Goal: Obtain resource: Download file/media

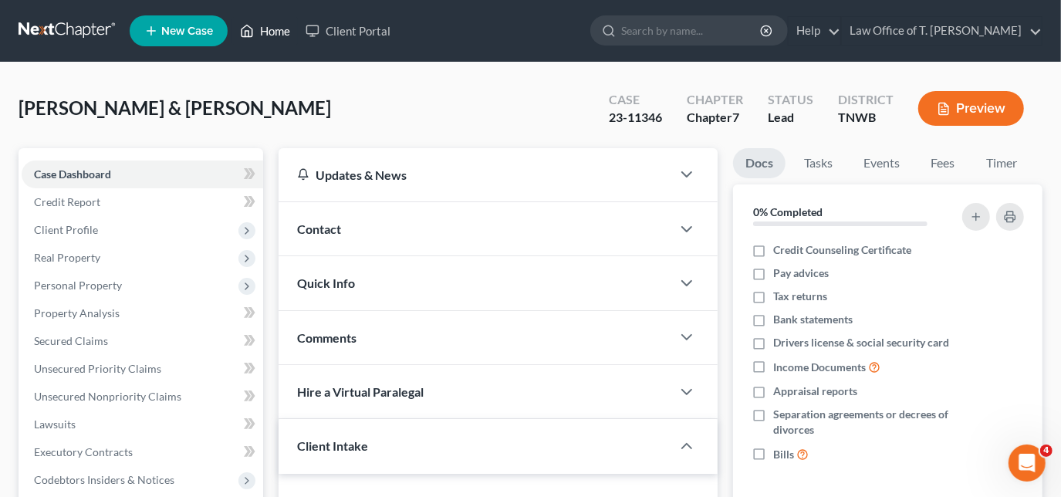
click at [269, 38] on link "Home" at bounding box center [265, 31] width 66 height 28
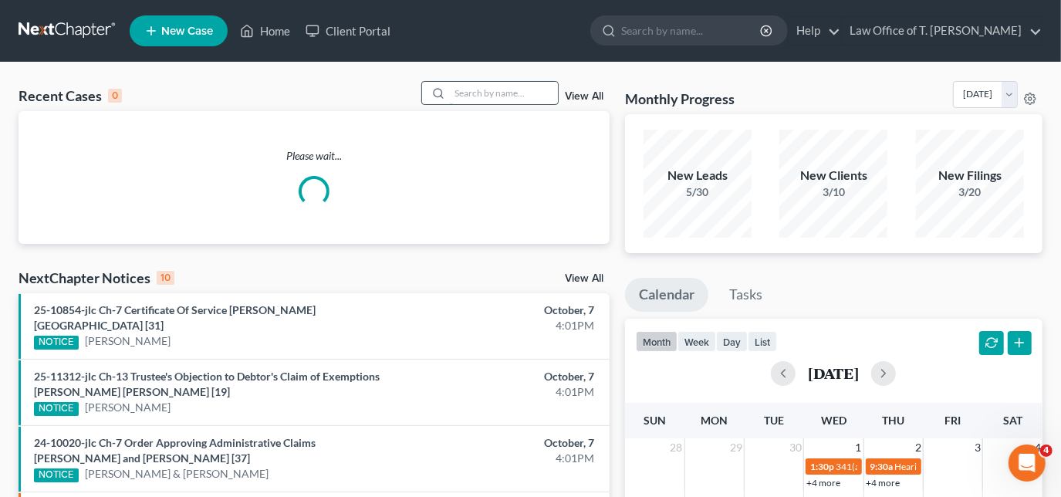
click at [510, 93] on input "search" at bounding box center [504, 93] width 108 height 22
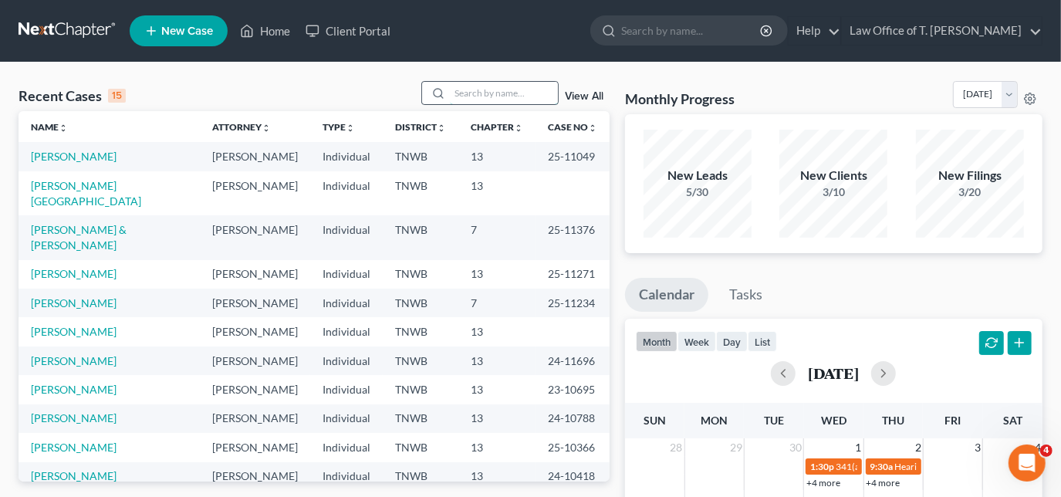
click at [459, 86] on input "search" at bounding box center [504, 93] width 108 height 22
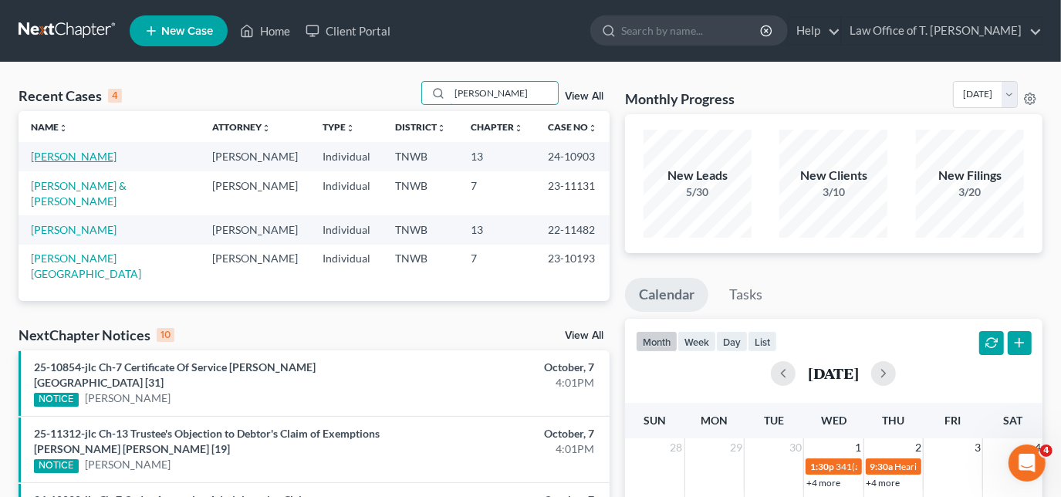
type input "[PERSON_NAME]"
click at [93, 158] on link "[PERSON_NAME]" at bounding box center [74, 156] width 86 height 13
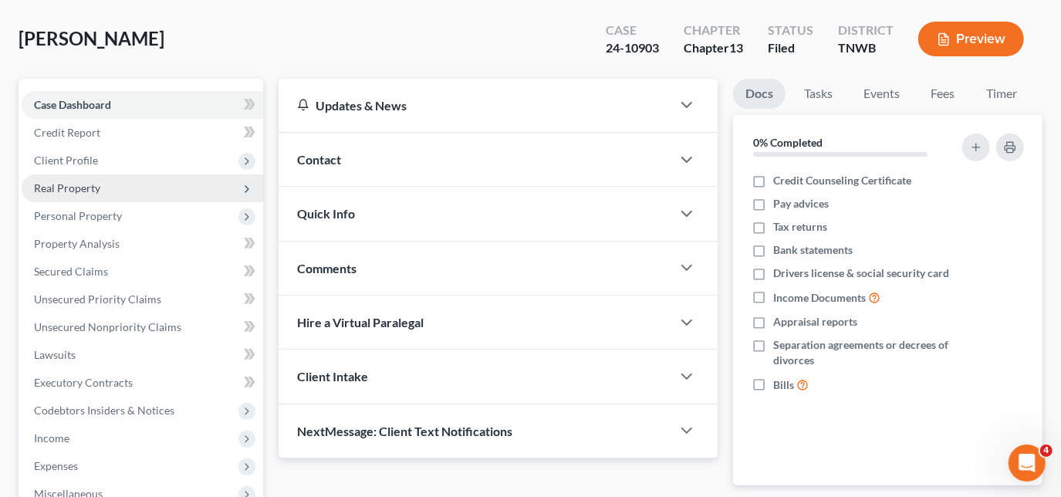
scroll to position [69, 0]
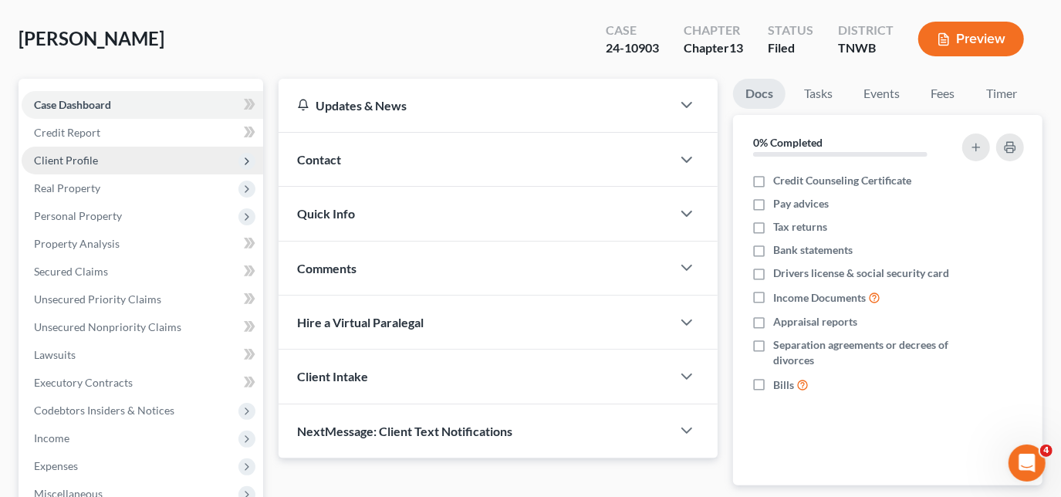
click at [72, 154] on span "Client Profile" at bounding box center [66, 160] width 64 height 13
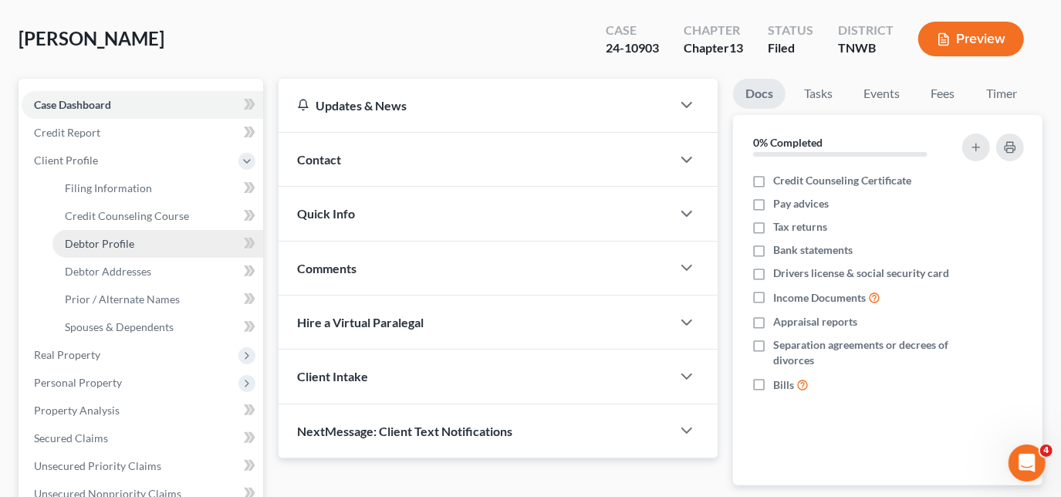
click at [143, 249] on link "Debtor Profile" at bounding box center [157, 244] width 211 height 28
select select "0"
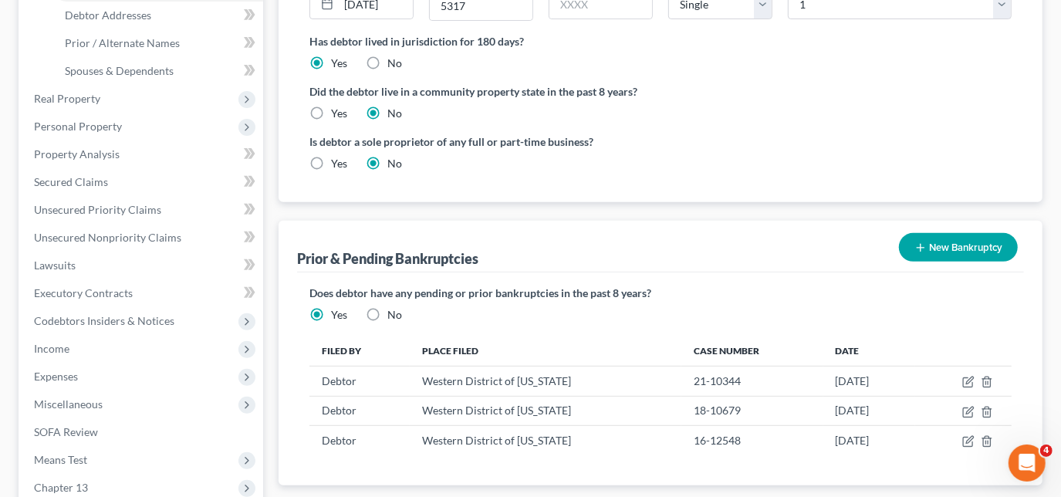
scroll to position [350, 0]
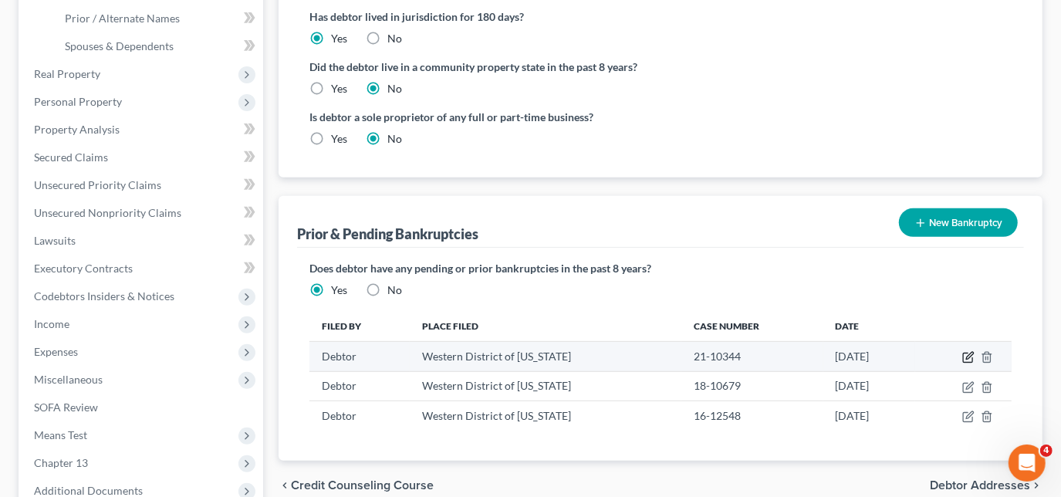
click at [971, 353] on icon "button" at bounding box center [968, 357] width 12 height 12
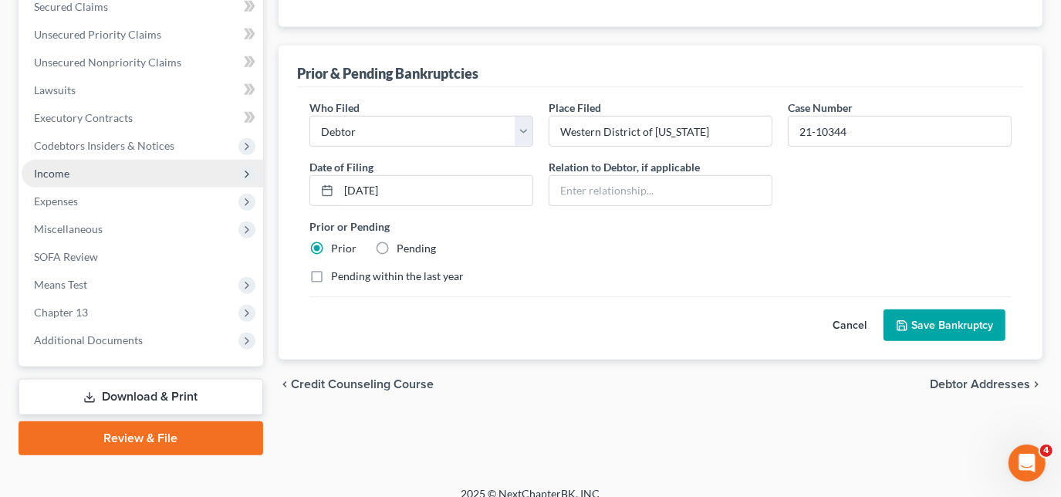
scroll to position [516, 0]
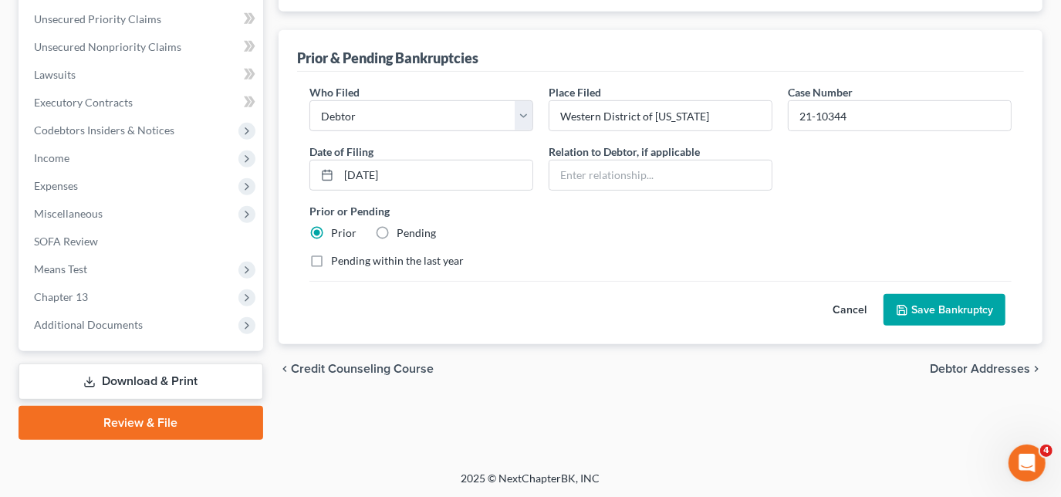
click at [129, 378] on link "Download & Print" at bounding box center [141, 381] width 245 height 36
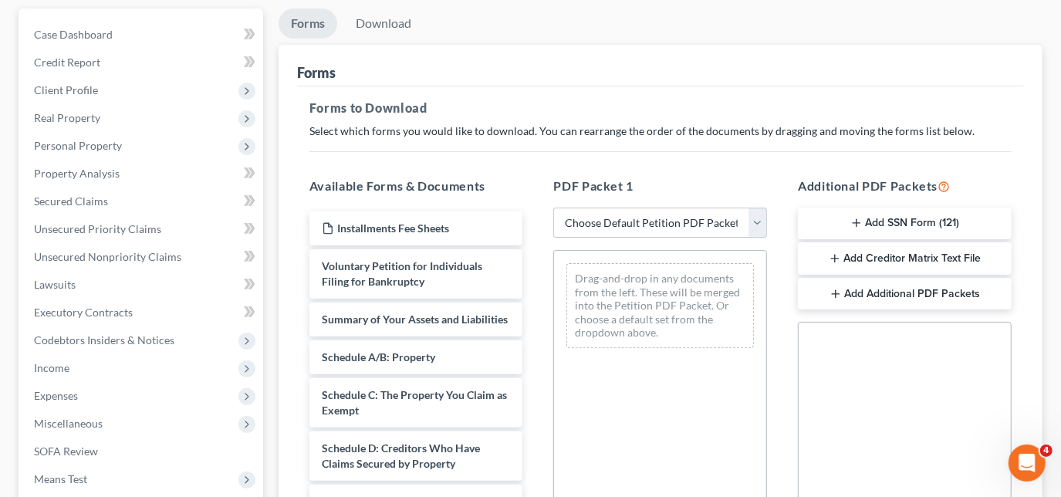
scroll to position [69, 0]
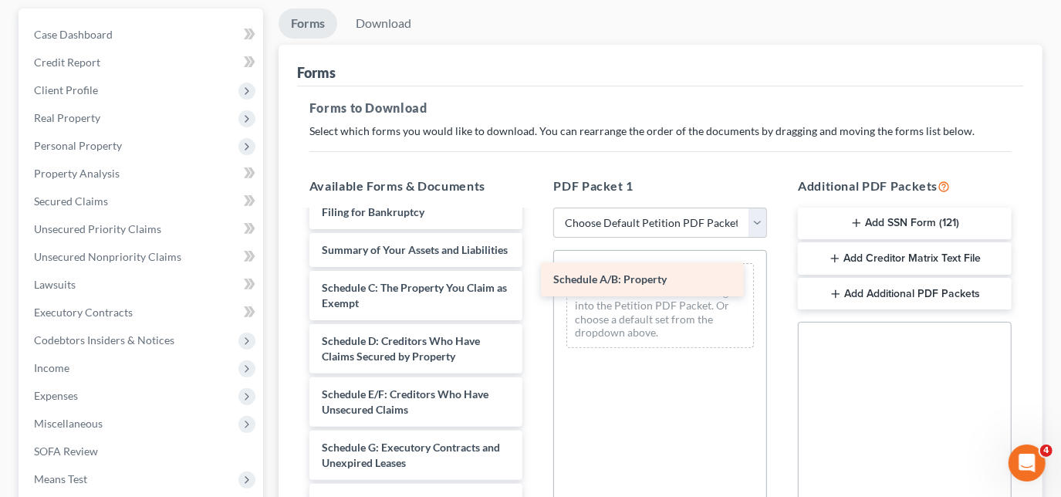
drag, startPoint x: 399, startPoint y: 302, endPoint x: 630, endPoint y: 280, distance: 232.5
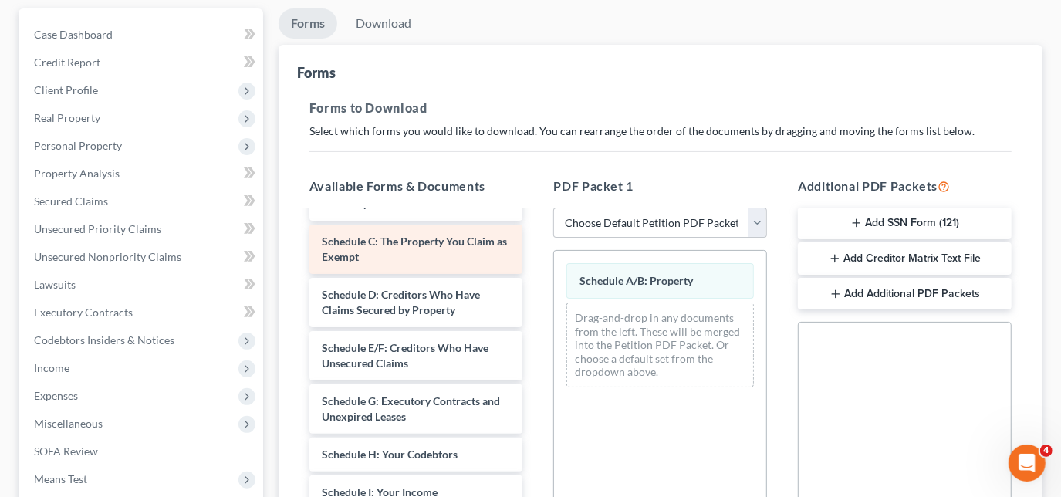
scroll to position [140, 0]
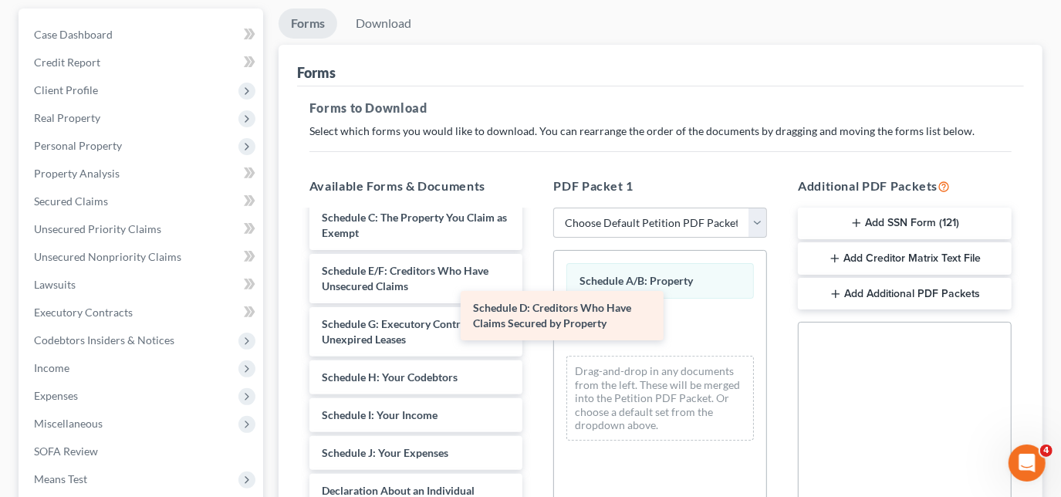
drag, startPoint x: 434, startPoint y: 289, endPoint x: 593, endPoint y: 312, distance: 161.5
click at [535, 312] on div "Schedule D: Creditors Who Have Claims Secured by Property Installments Fee Shee…" at bounding box center [416, 434] width 238 height 724
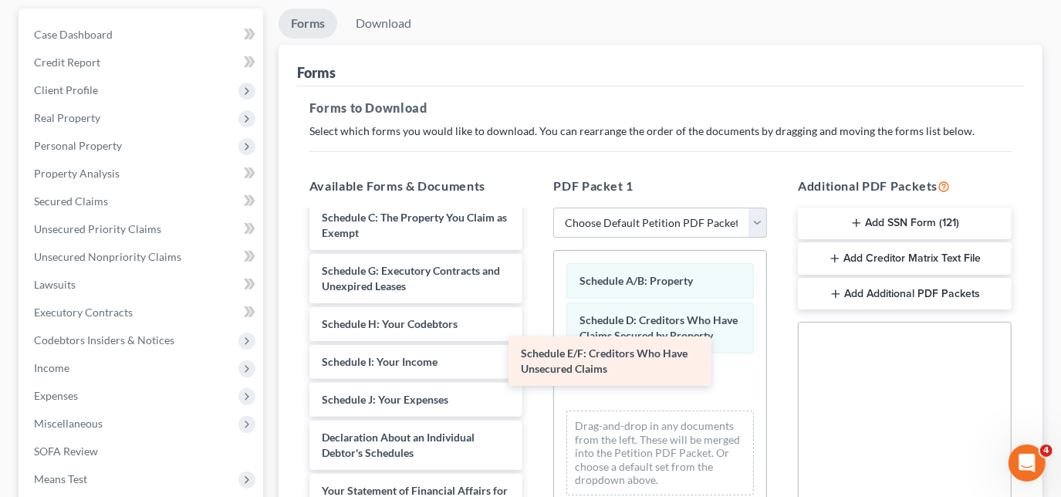
drag, startPoint x: 401, startPoint y: 293, endPoint x: 602, endPoint y: 363, distance: 212.5
click at [535, 363] on div "Schedule E/F: Creditors Who Have Unsecured Claims Installments Fee Sheets Volun…" at bounding box center [416, 407] width 238 height 671
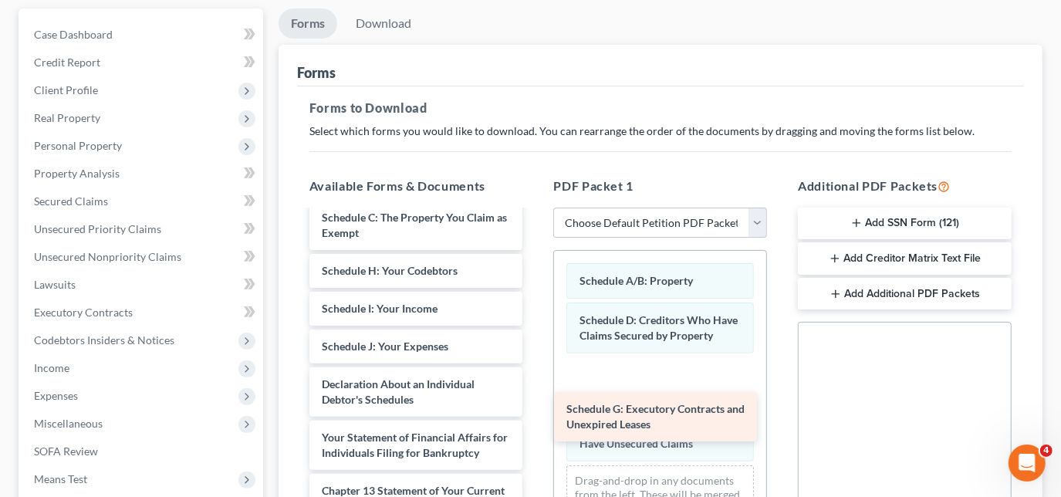
drag, startPoint x: 426, startPoint y: 296, endPoint x: 670, endPoint y: 421, distance: 274.7
click at [535, 421] on div "Schedule G: Executory Contracts and Unexpired Leases Installments Fee Sheets Vo…" at bounding box center [416, 381] width 238 height 618
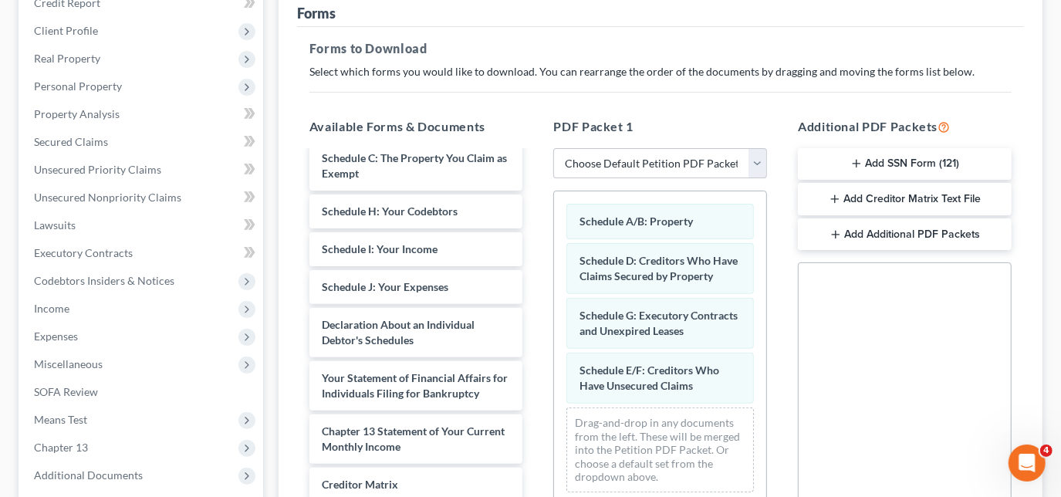
scroll to position [280, 0]
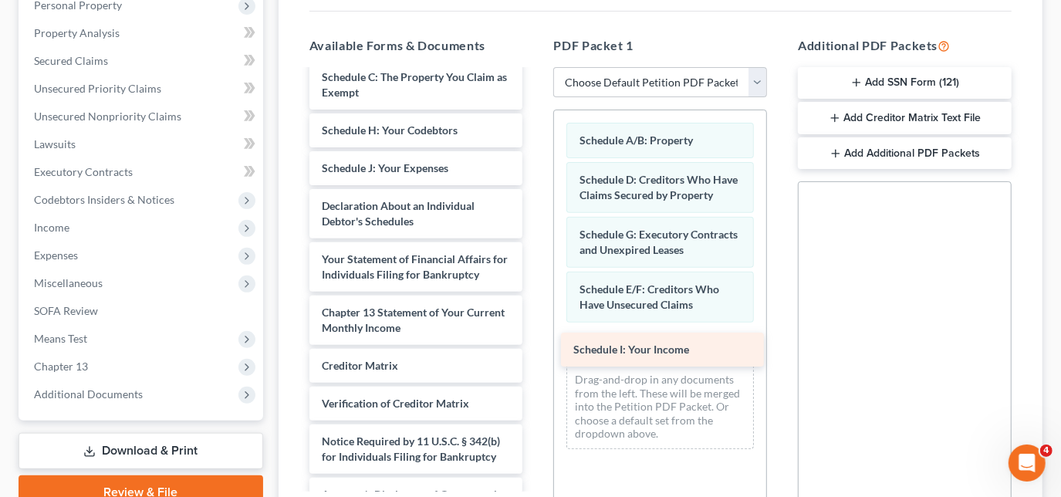
drag, startPoint x: 370, startPoint y: 179, endPoint x: 623, endPoint y: 349, distance: 305.8
click at [535, 349] on div "Schedule I: Your Income Installments Fee Sheets Voluntary Petition for Individu…" at bounding box center [416, 221] width 238 height 580
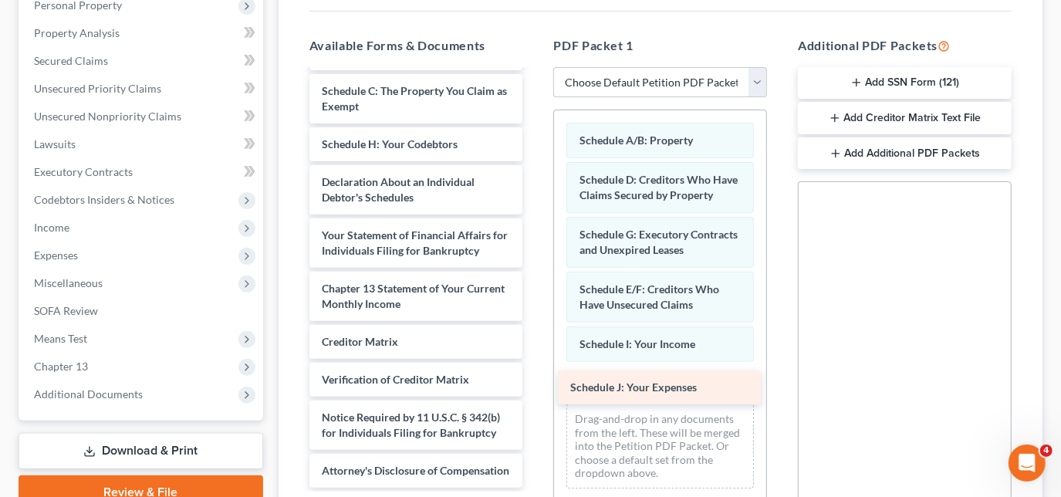
drag, startPoint x: 428, startPoint y: 183, endPoint x: 677, endPoint y: 389, distance: 322.7
click at [535, 389] on div "Schedule J: Your Expenses Installments Fee Sheets Voluntary Petition for Indivi…" at bounding box center [416, 216] width 238 height 542
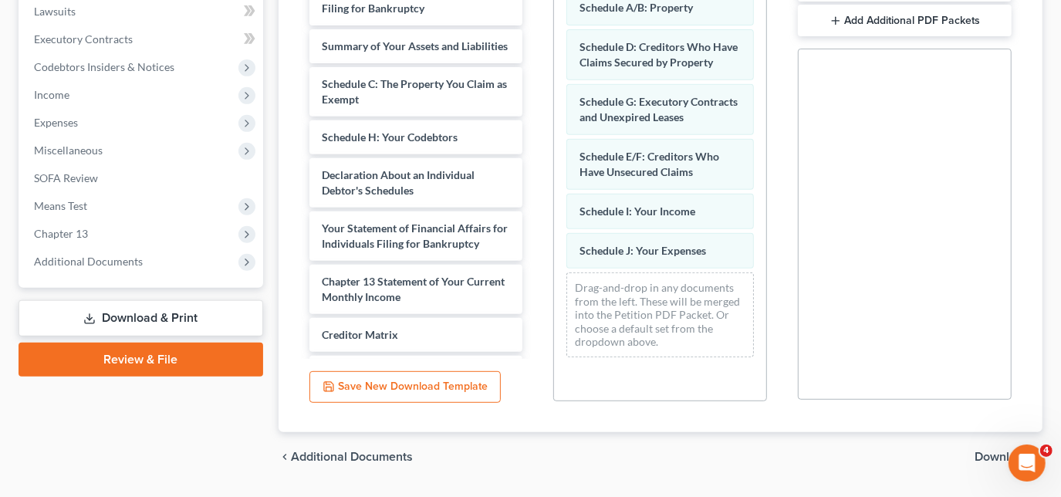
scroll to position [454, 0]
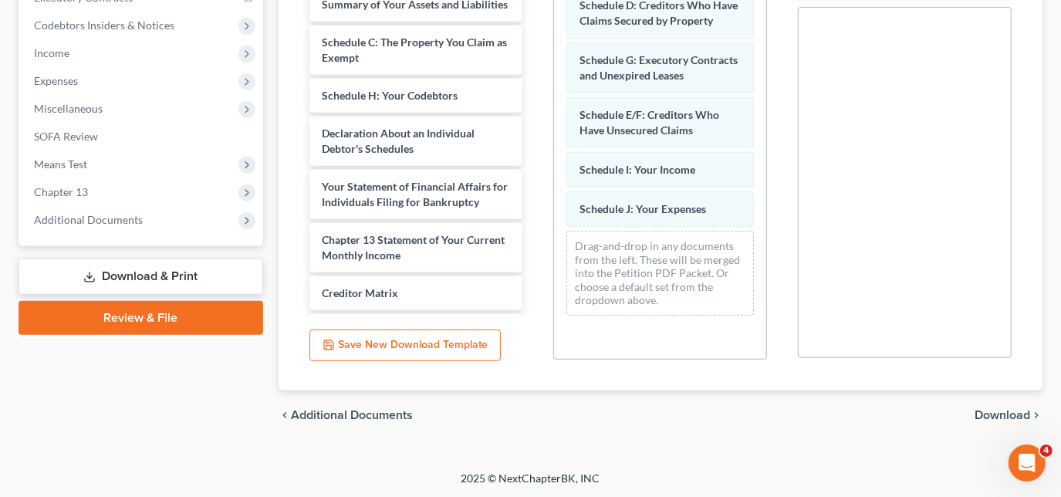
click at [990, 412] on span "Download" at bounding box center [1002, 415] width 56 height 12
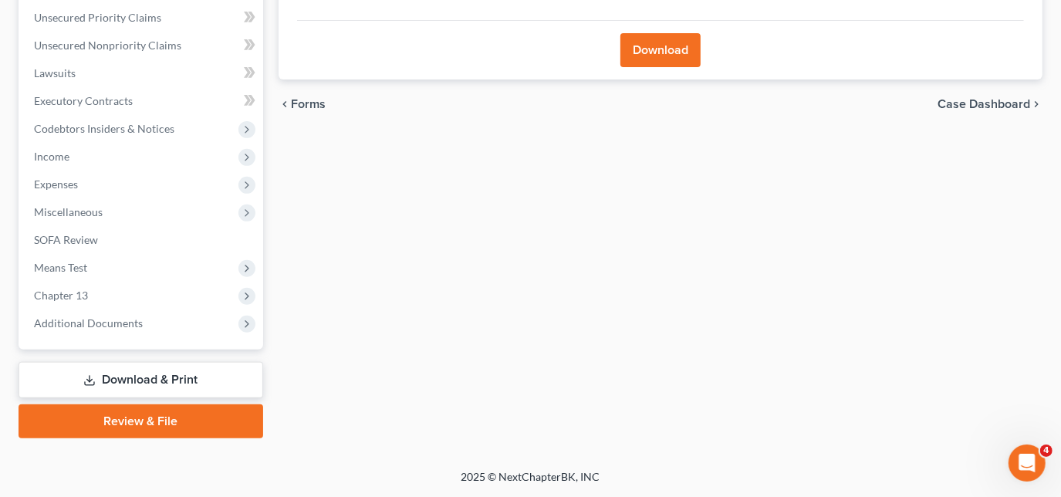
scroll to position [349, 0]
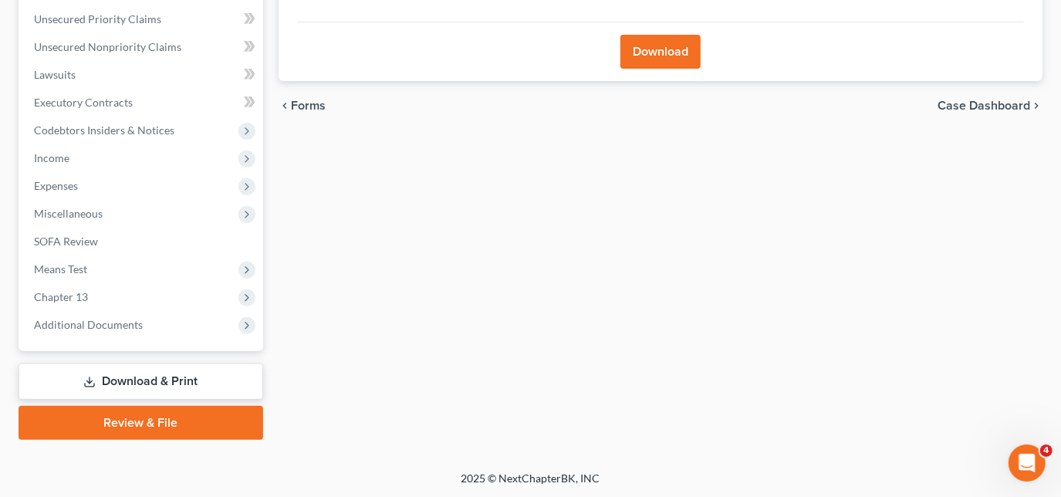
click at [668, 62] on button "Download" at bounding box center [660, 52] width 80 height 34
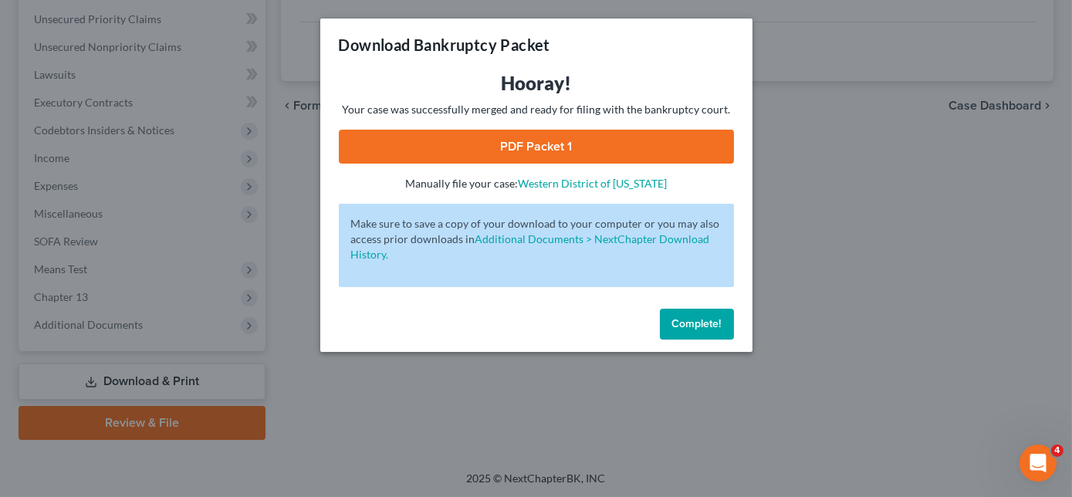
click at [576, 150] on link "PDF Packet 1" at bounding box center [536, 147] width 395 height 34
drag, startPoint x: 687, startPoint y: 316, endPoint x: 647, endPoint y: 316, distance: 40.9
click at [687, 316] on button "Complete!" at bounding box center [697, 324] width 74 height 31
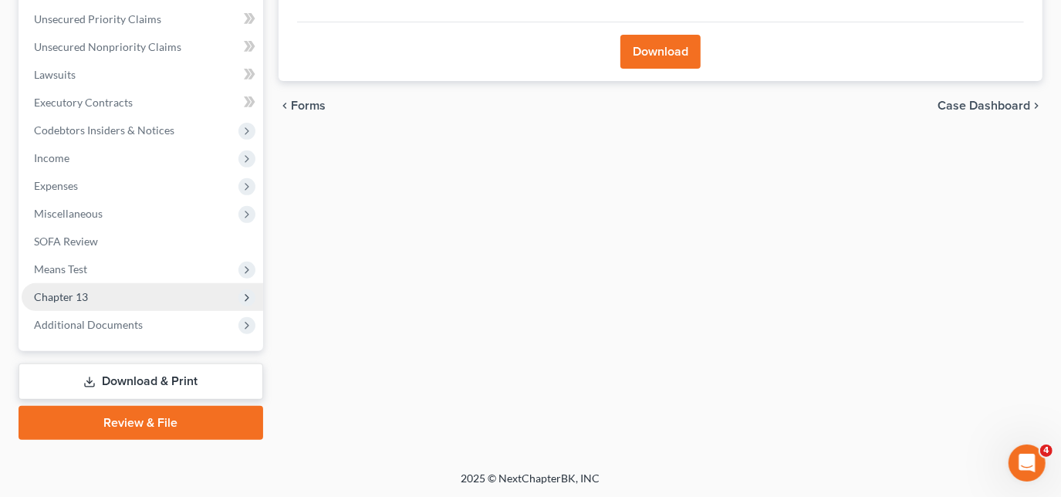
click at [83, 288] on span "Chapter 13" at bounding box center [142, 297] width 241 height 28
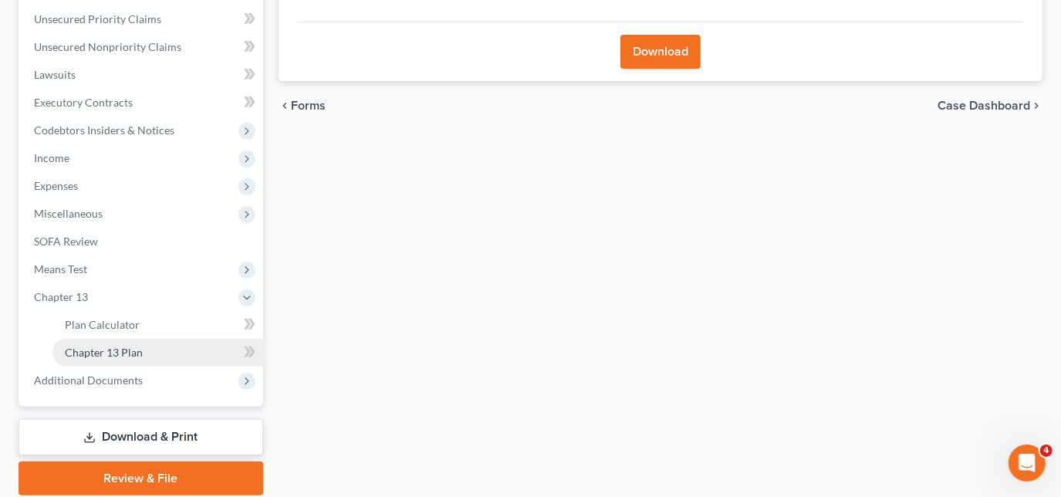
click at [106, 346] on span "Chapter 13 Plan" at bounding box center [104, 352] width 78 height 13
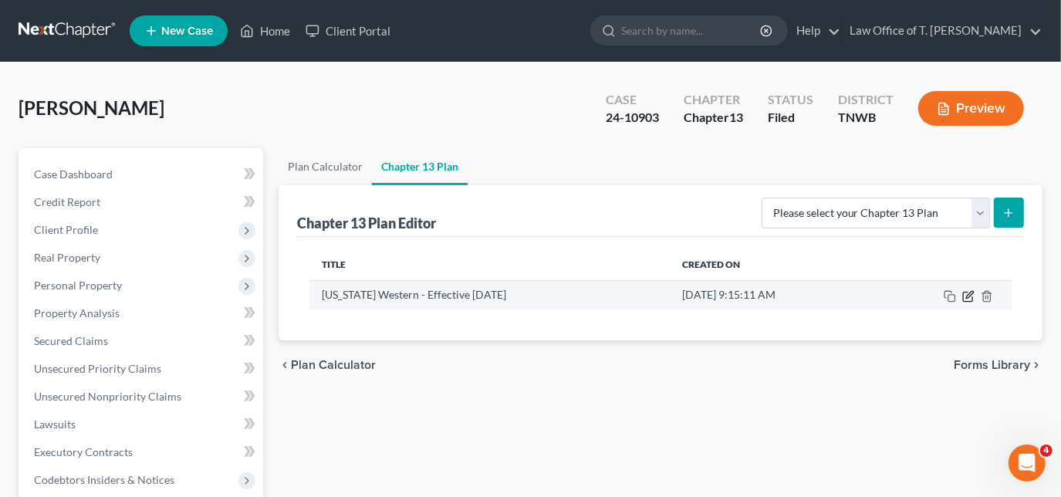
click at [966, 294] on icon "button" at bounding box center [968, 296] width 12 height 12
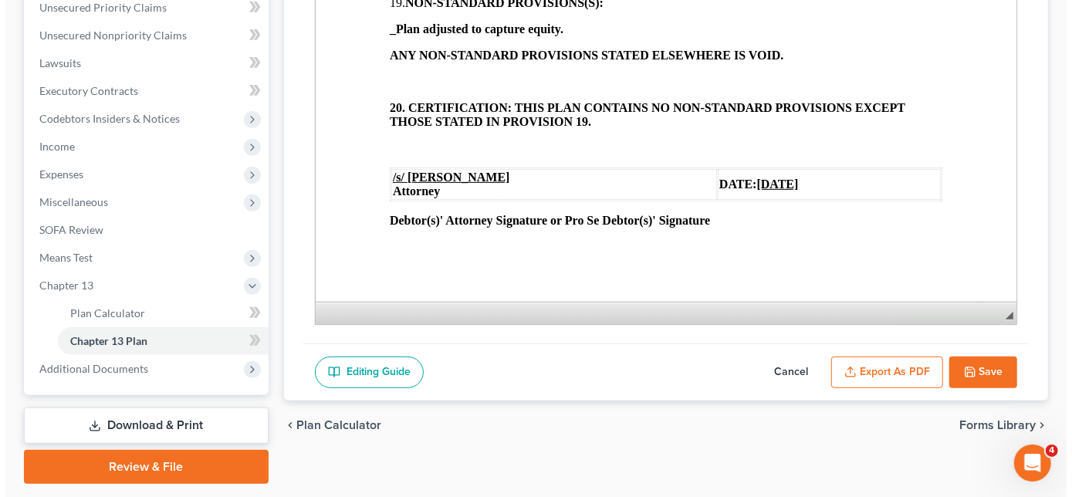
scroll to position [405, 0]
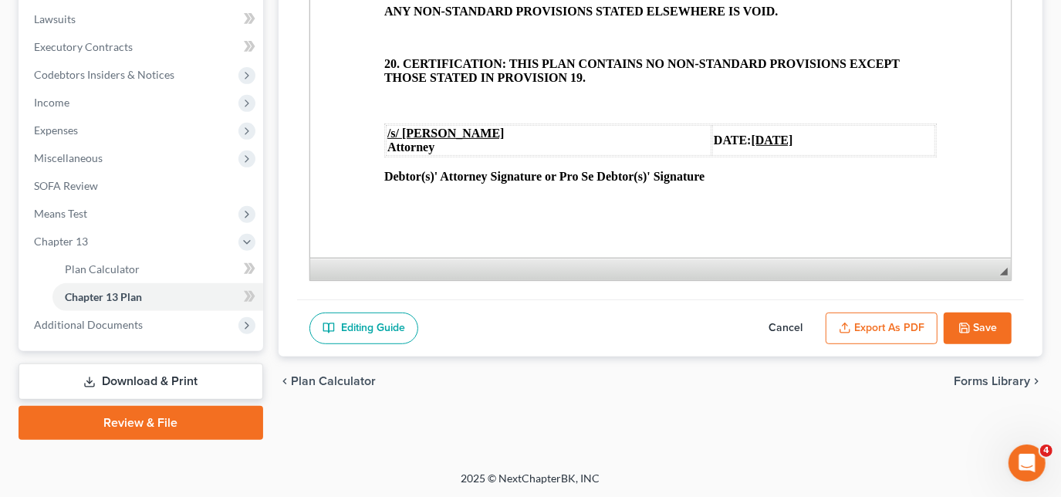
click at [877, 327] on button "Export as PDF" at bounding box center [882, 328] width 112 height 32
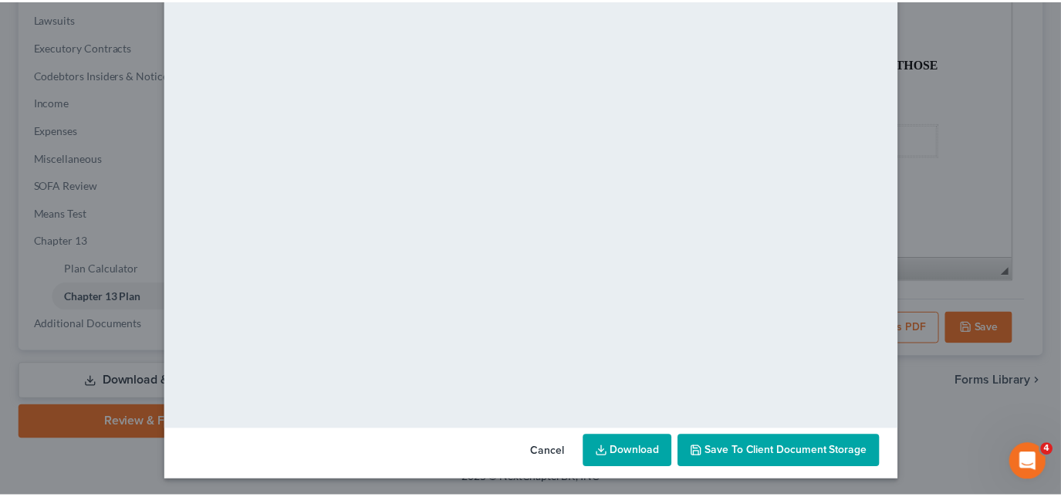
scroll to position [148, 0]
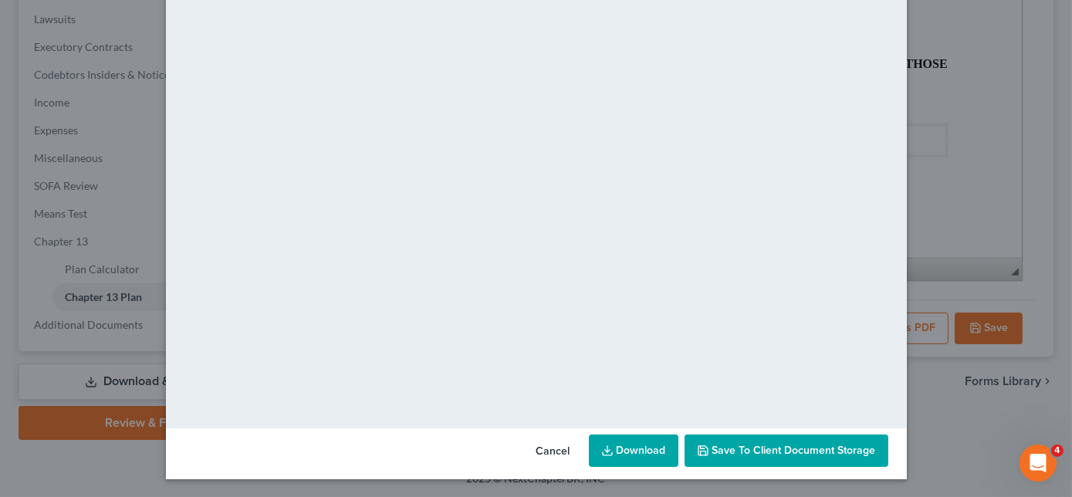
click at [647, 442] on link "Download" at bounding box center [633, 450] width 89 height 32
click at [550, 454] on button "Cancel" at bounding box center [553, 451] width 59 height 31
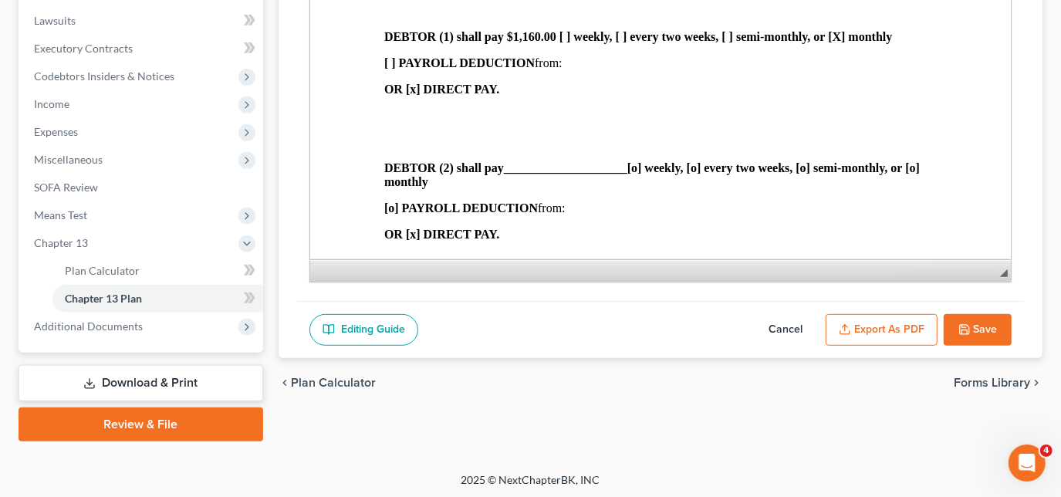
scroll to position [405, 0]
